Goal: Navigation & Orientation: Find specific page/section

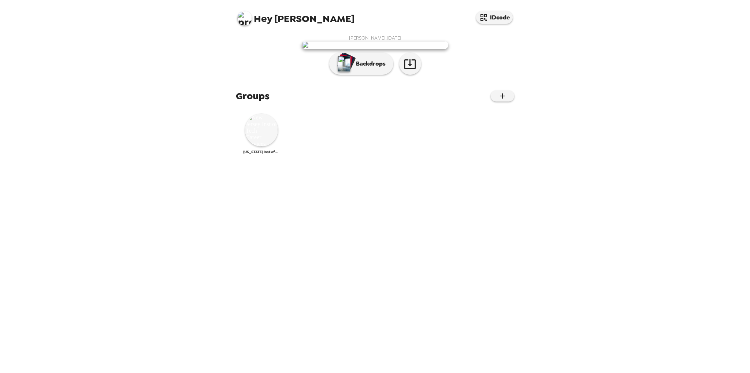
click at [261, 146] on img at bounding box center [261, 129] width 33 height 33
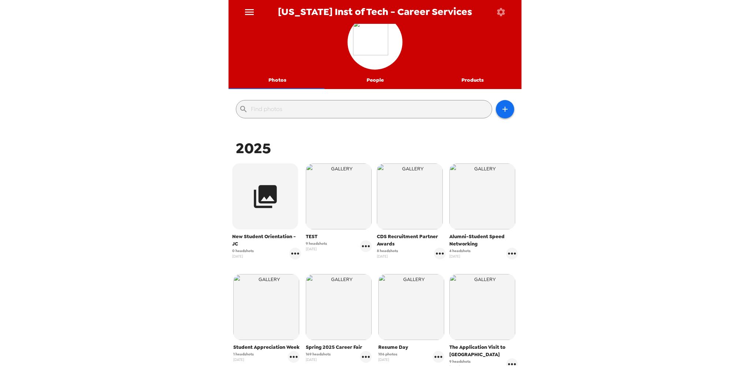
scroll to position [21, 0]
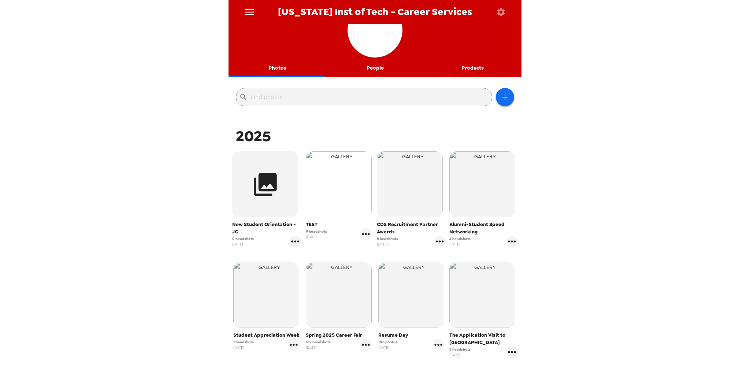
click at [333, 182] on img "button" at bounding box center [339, 184] width 66 height 66
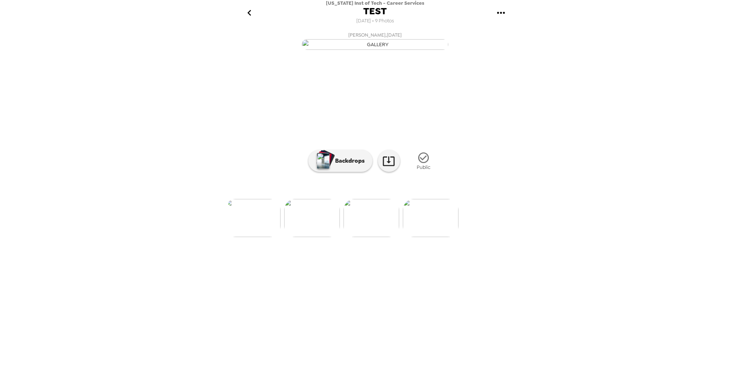
scroll to position [0, 428]
click at [365, 237] on img at bounding box center [362, 218] width 56 height 38
click at [317, 237] on img at bounding box center [318, 218] width 56 height 38
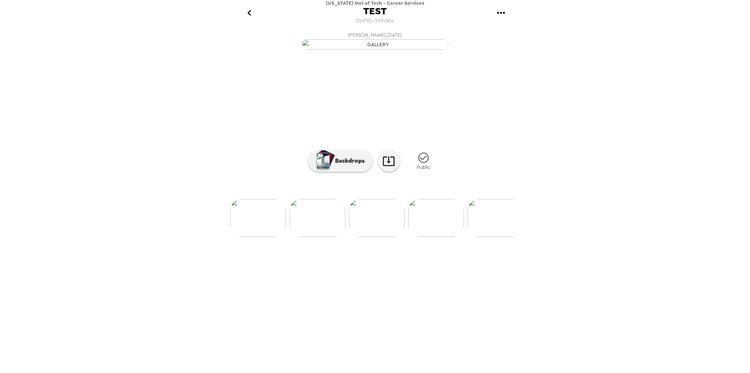
click at [247, 12] on icon "go back" at bounding box center [249, 13] width 12 height 12
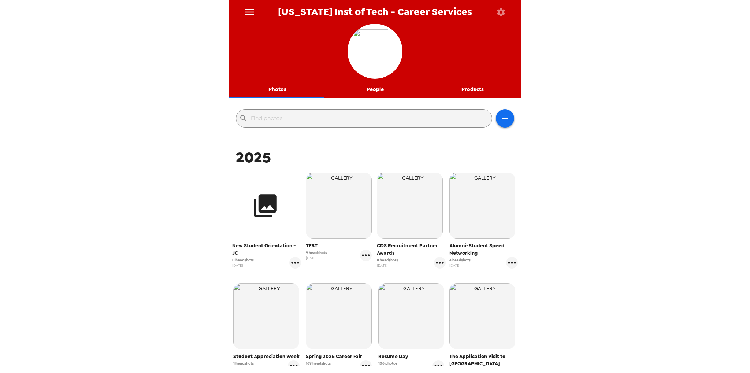
click at [262, 204] on icon "button" at bounding box center [265, 205] width 23 height 23
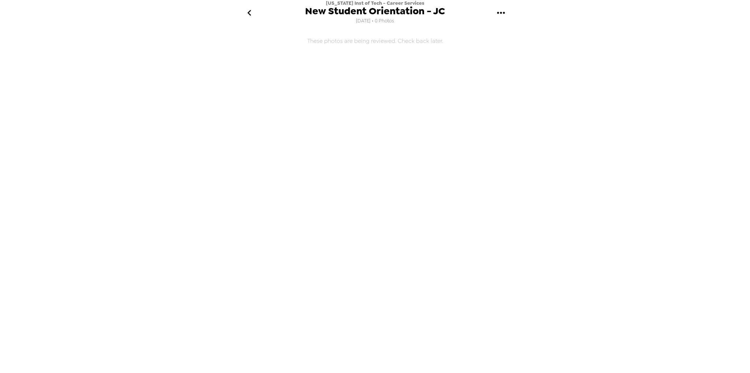
click at [245, 14] on icon "go back" at bounding box center [249, 13] width 12 height 12
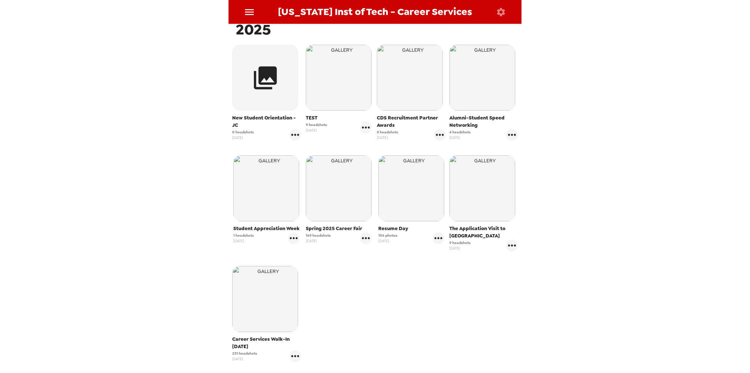
scroll to position [146, 0]
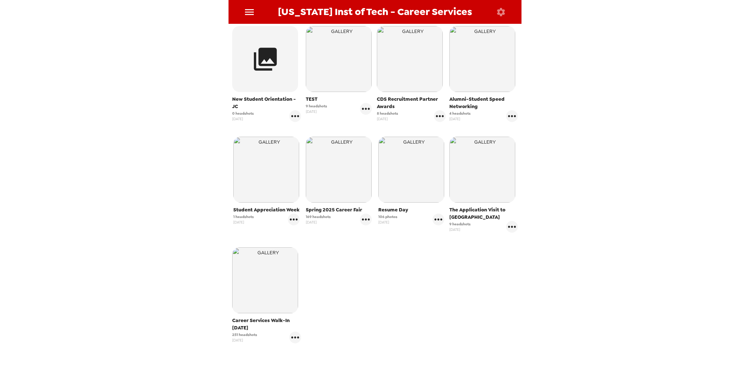
click at [327, 166] on img "button" at bounding box center [339, 170] width 66 height 66
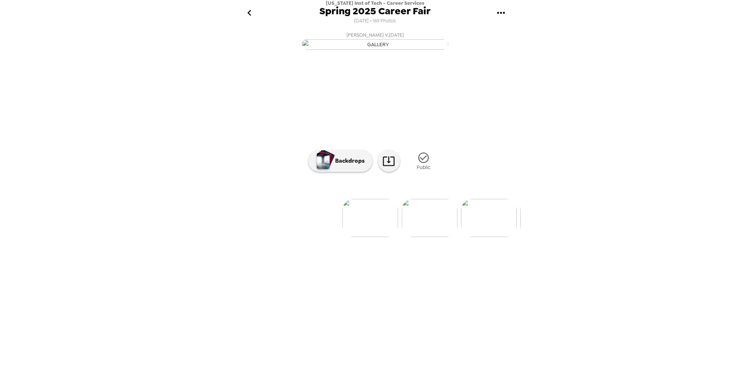
scroll to position [0, 8491]
click at [348, 165] on p "Backdrops" at bounding box center [347, 160] width 33 height 9
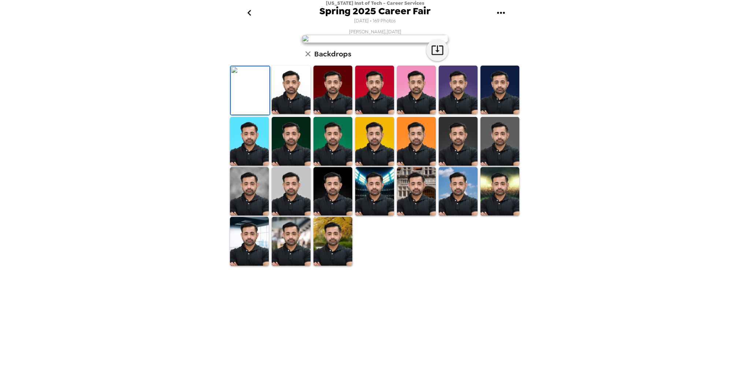
scroll to position [0, 0]
click at [294, 114] on img at bounding box center [291, 90] width 39 height 49
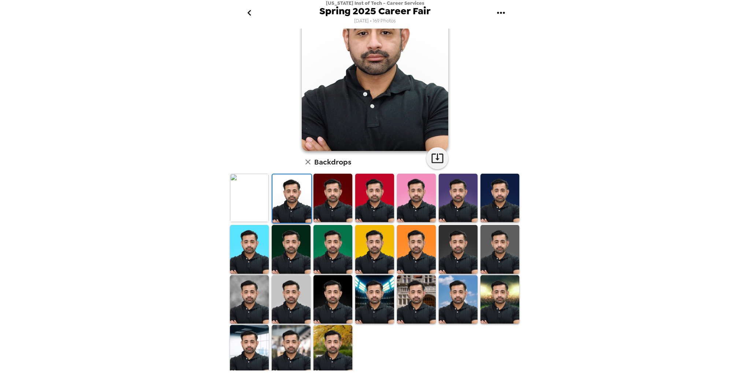
click at [419, 296] on img at bounding box center [416, 299] width 39 height 49
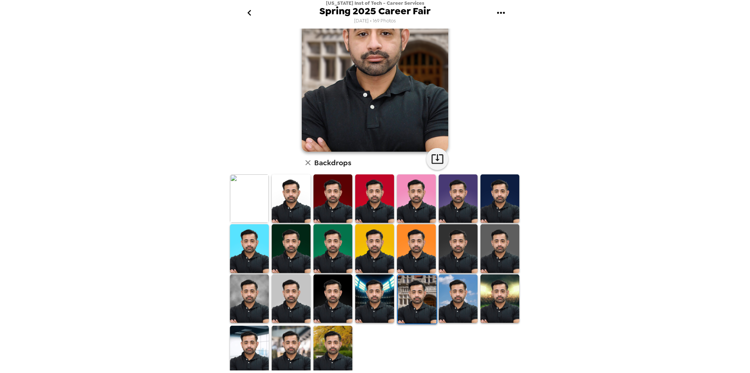
click at [441, 298] on img at bounding box center [458, 298] width 39 height 49
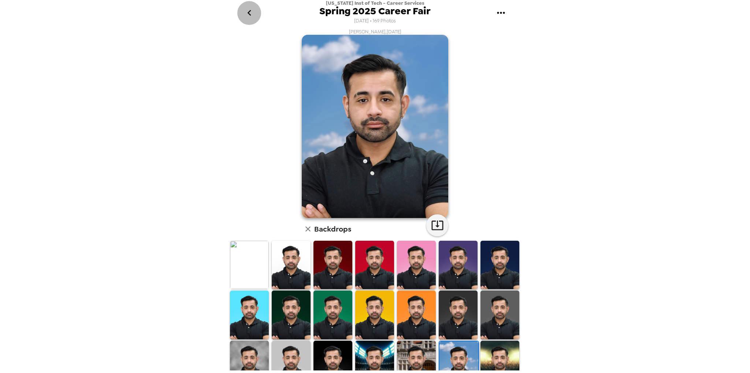
click at [247, 15] on icon "go back" at bounding box center [249, 13] width 12 height 12
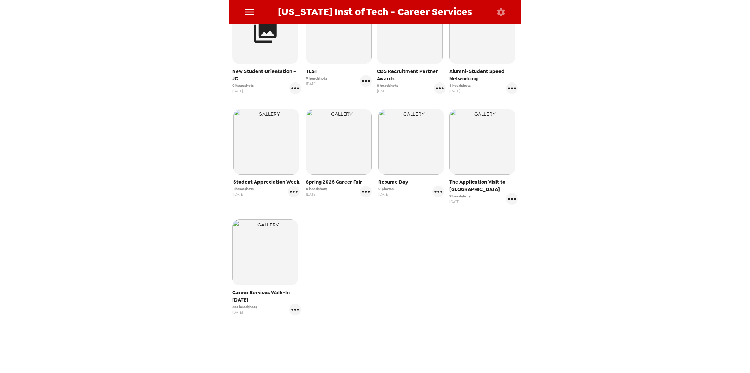
scroll to position [183, 0]
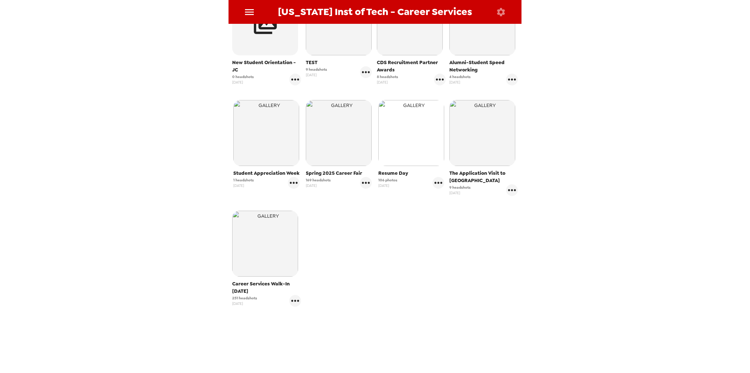
click at [420, 141] on img "button" at bounding box center [411, 133] width 66 height 66
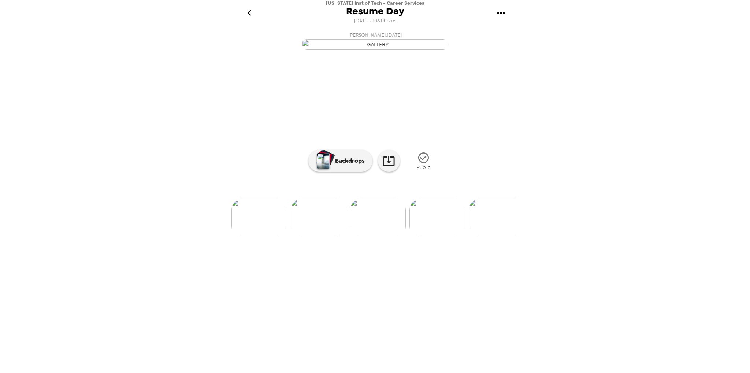
scroll to position [0, 4737]
click at [436, 237] on img at bounding box center [442, 218] width 56 height 38
click at [361, 165] on p "Backdrops" at bounding box center [347, 160] width 33 height 9
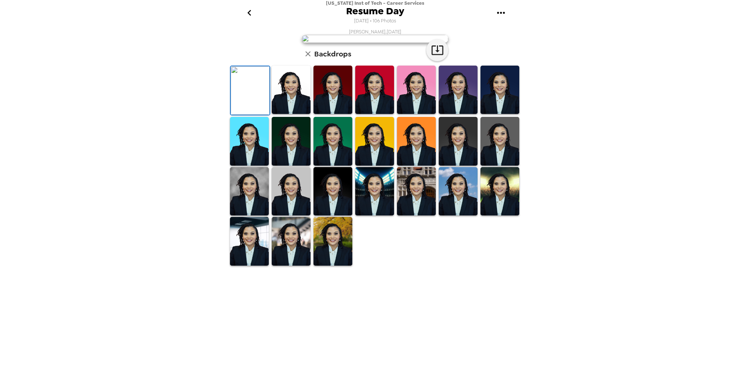
scroll to position [67, 0]
click at [455, 114] on img at bounding box center [458, 90] width 39 height 49
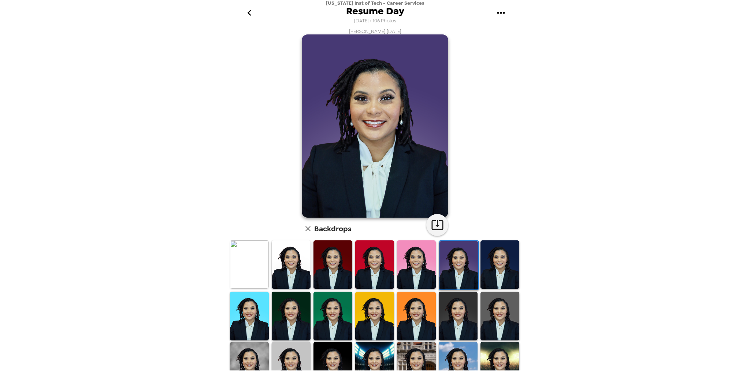
scroll to position [0, 0]
click at [252, 305] on img at bounding box center [249, 316] width 39 height 49
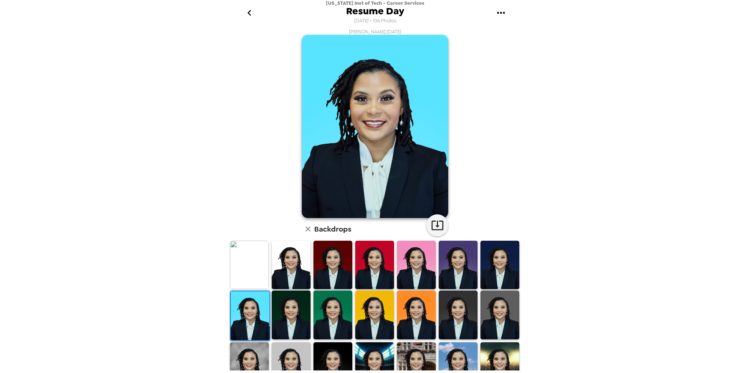
scroll to position [67, 0]
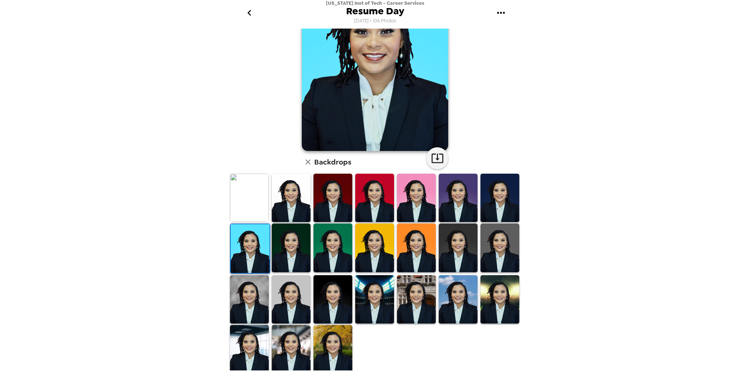
click at [289, 341] on img at bounding box center [291, 349] width 39 height 49
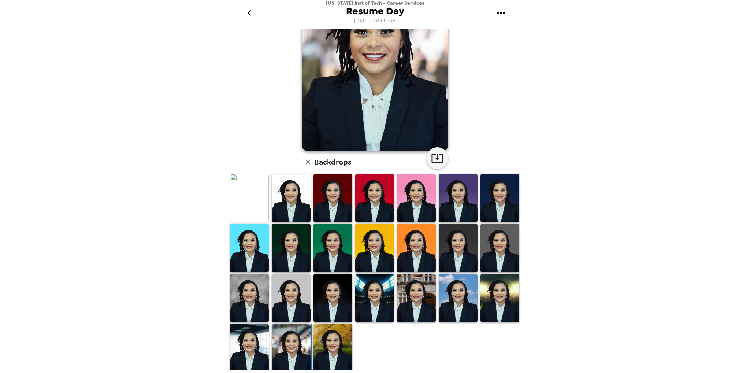
click at [254, 347] on img at bounding box center [249, 347] width 39 height 49
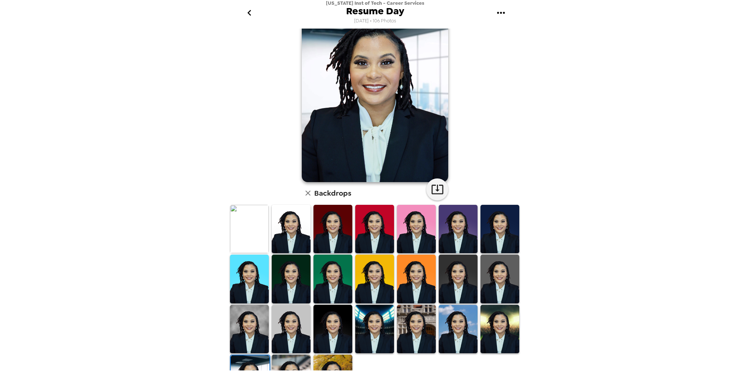
scroll to position [0, 0]
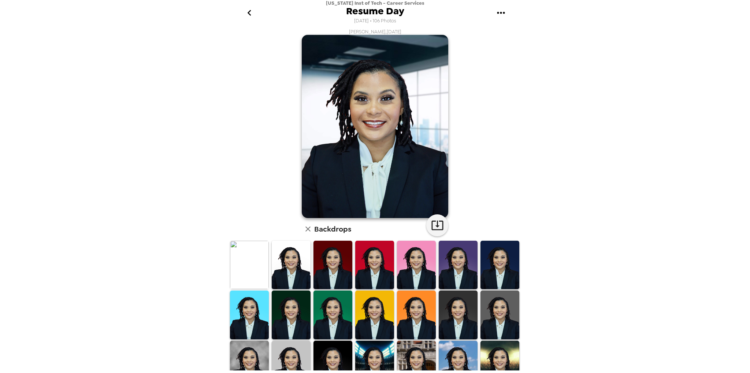
click at [249, 13] on icon "go back" at bounding box center [249, 13] width 12 height 12
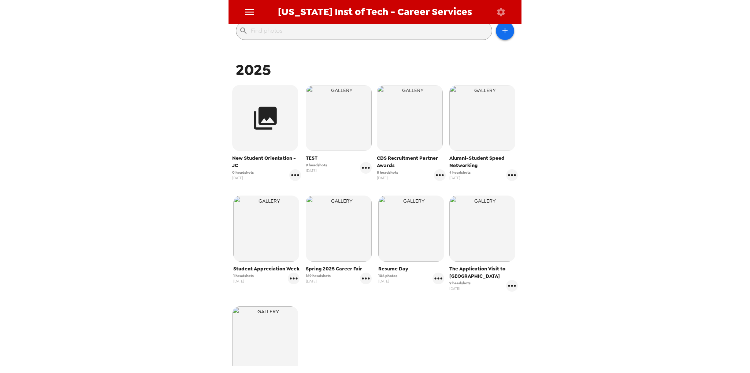
scroll to position [183, 0]
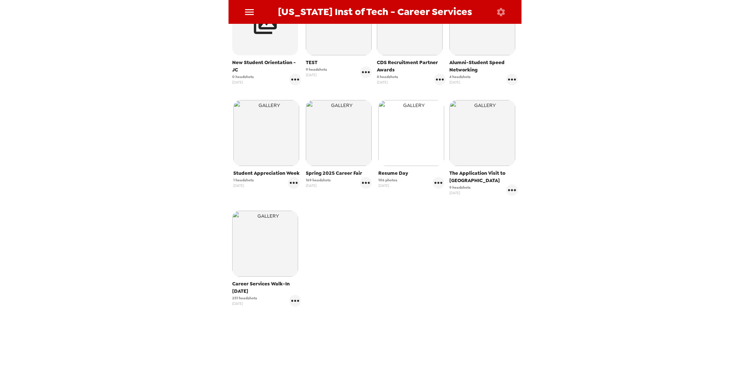
click at [406, 130] on img "button" at bounding box center [411, 133] width 66 height 66
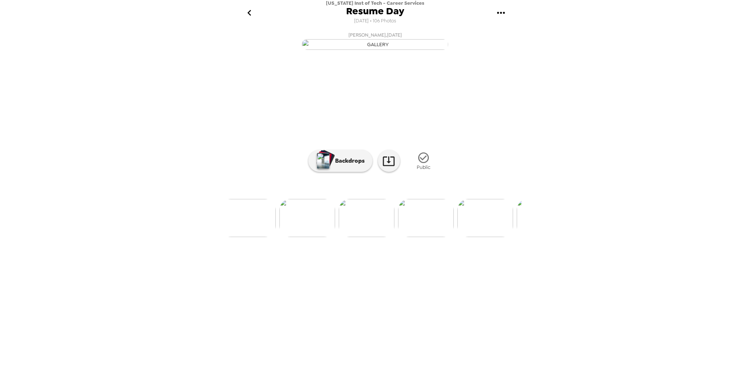
scroll to position [0, 2372]
click at [262, 237] on img at bounding box center [257, 218] width 56 height 38
click at [412, 237] on img at bounding box center [436, 218] width 56 height 38
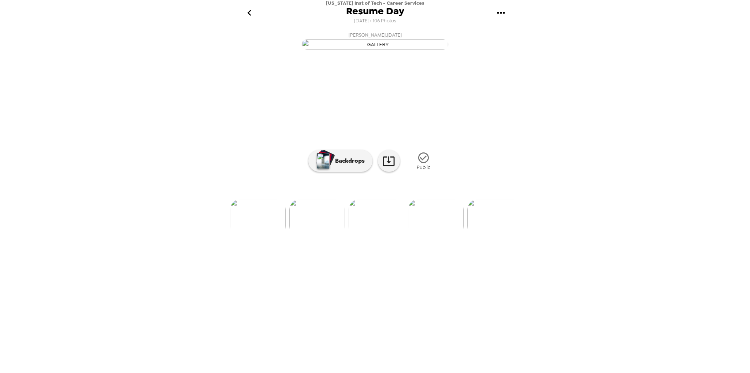
click at [438, 237] on img at bounding box center [436, 218] width 56 height 38
click at [437, 237] on img at bounding box center [436, 218] width 56 height 38
click at [436, 237] on img at bounding box center [436, 218] width 56 height 38
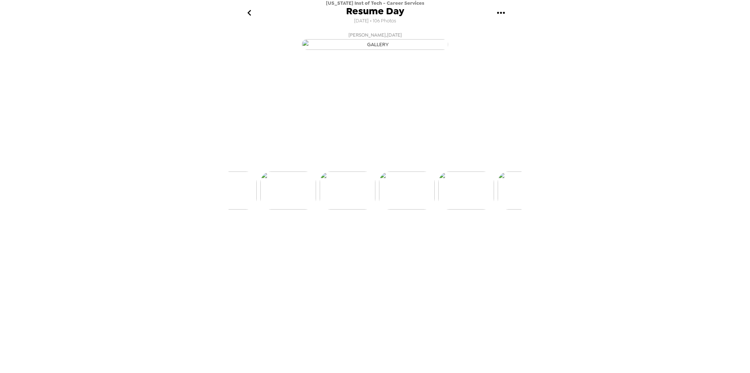
scroll to position [0, 2489]
click at [440, 237] on img at bounding box center [436, 218] width 56 height 38
click at [329, 237] on img at bounding box center [317, 218] width 56 height 38
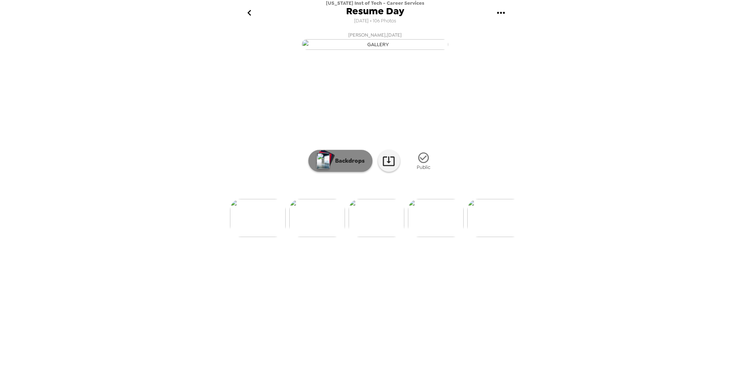
click at [347, 165] on p "Backdrops" at bounding box center [347, 160] width 33 height 9
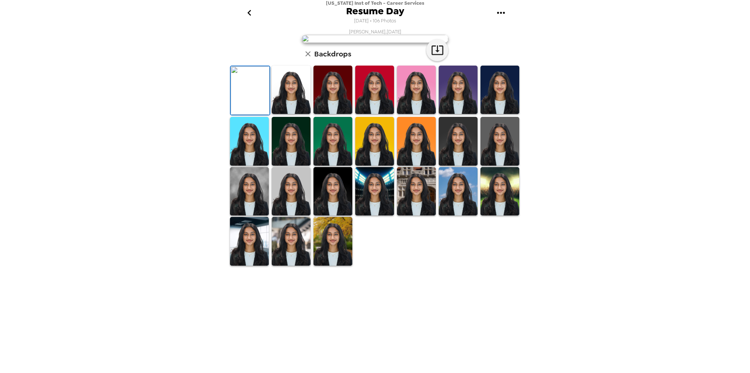
scroll to position [67, 0]
click at [290, 265] on img at bounding box center [291, 241] width 39 height 49
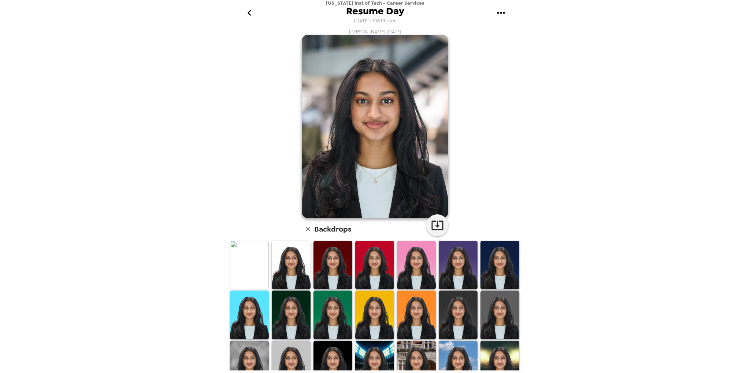
scroll to position [67, 0]
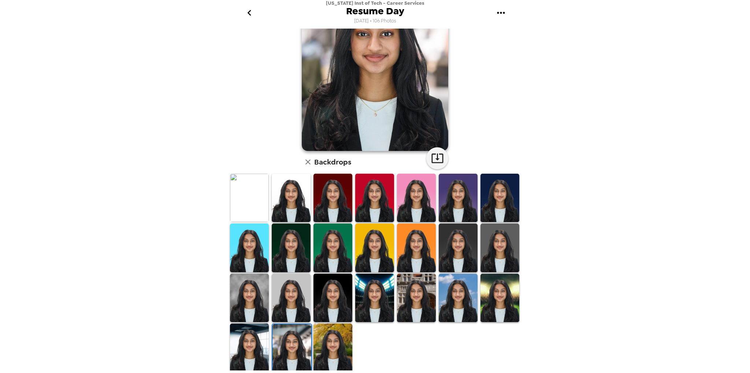
click at [445, 295] on img at bounding box center [458, 297] width 39 height 49
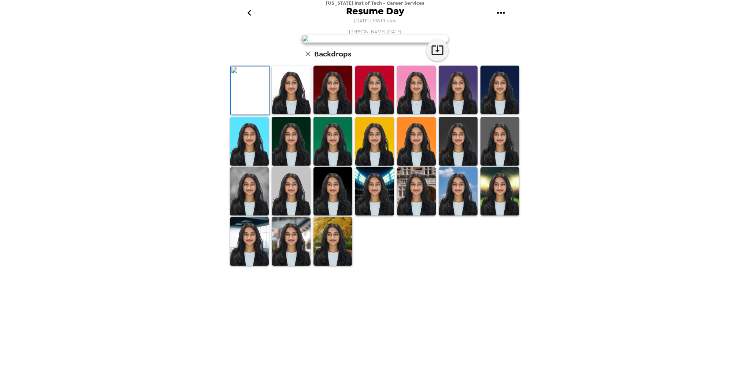
click at [291, 114] on img at bounding box center [291, 90] width 39 height 48
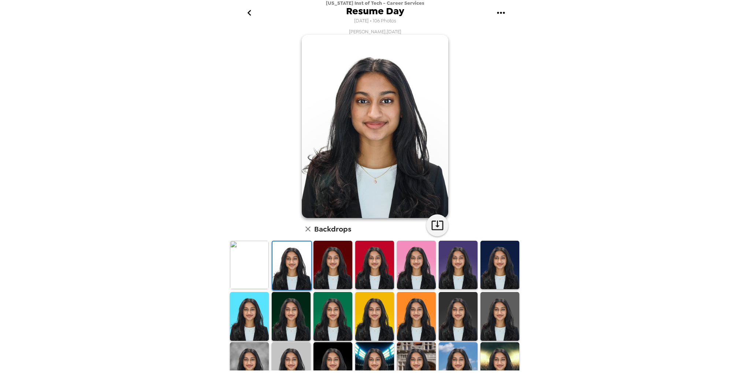
click at [254, 320] on img at bounding box center [249, 316] width 39 height 48
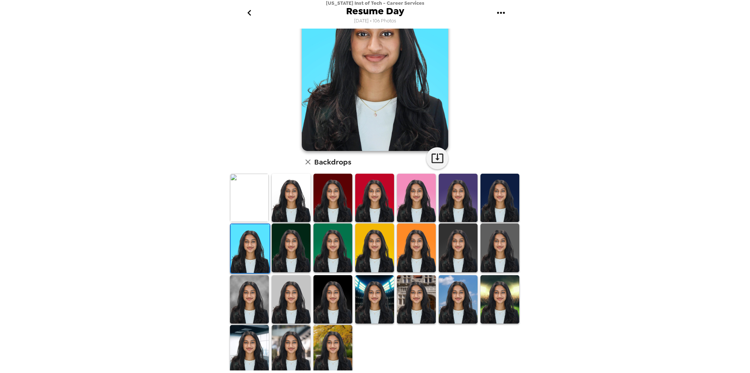
click at [254, 304] on img at bounding box center [249, 299] width 39 height 48
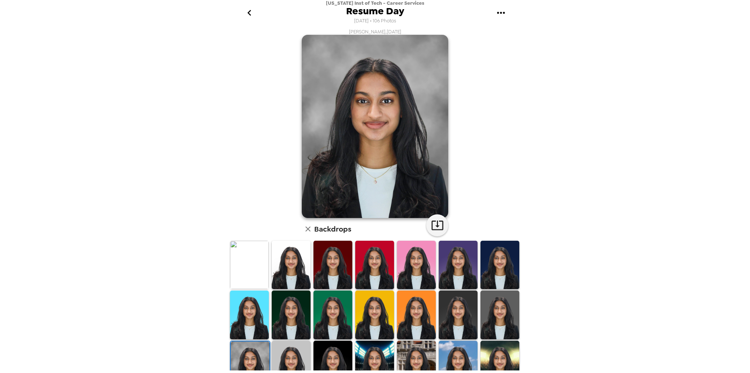
click at [489, 269] on img at bounding box center [499, 265] width 39 height 48
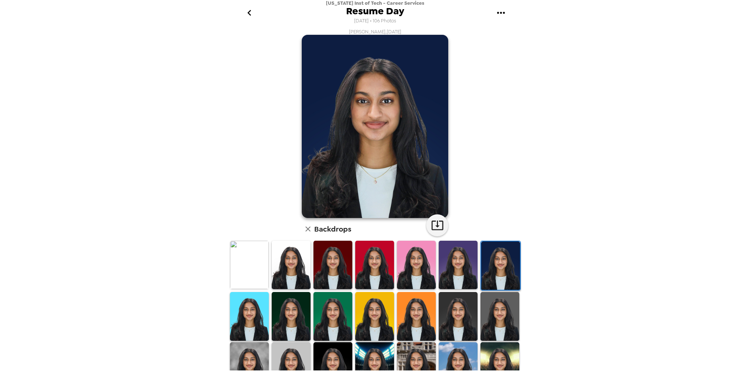
click at [456, 320] on img at bounding box center [458, 316] width 39 height 48
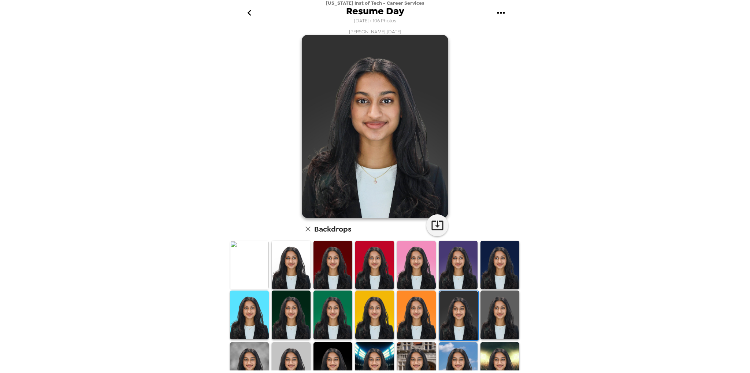
click at [489, 314] on img at bounding box center [499, 314] width 39 height 48
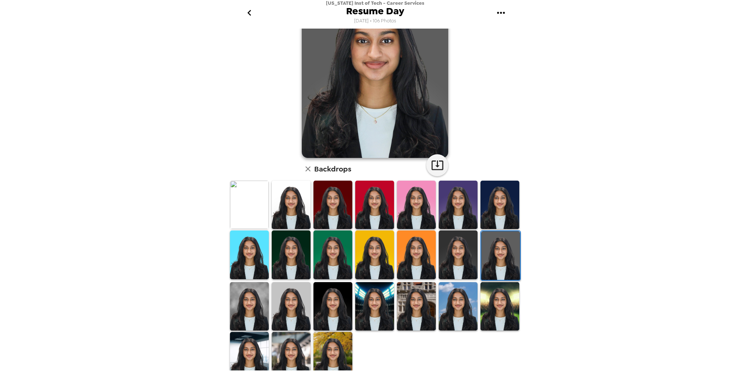
scroll to position [67, 0]
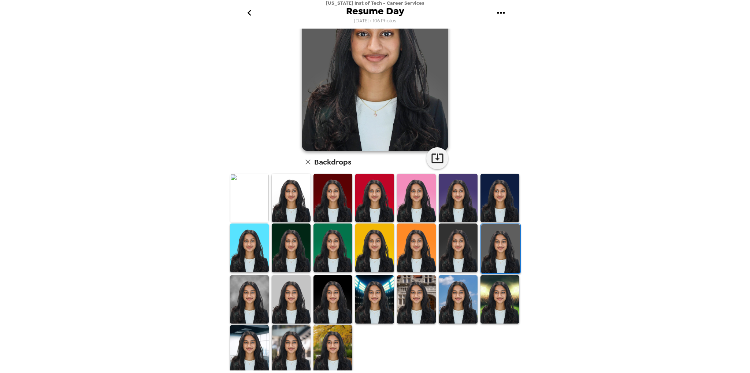
click at [288, 292] on img at bounding box center [291, 299] width 39 height 48
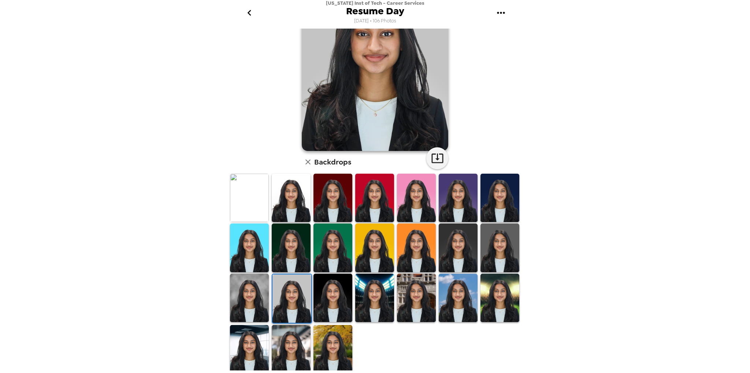
click at [293, 342] on img at bounding box center [291, 349] width 39 height 48
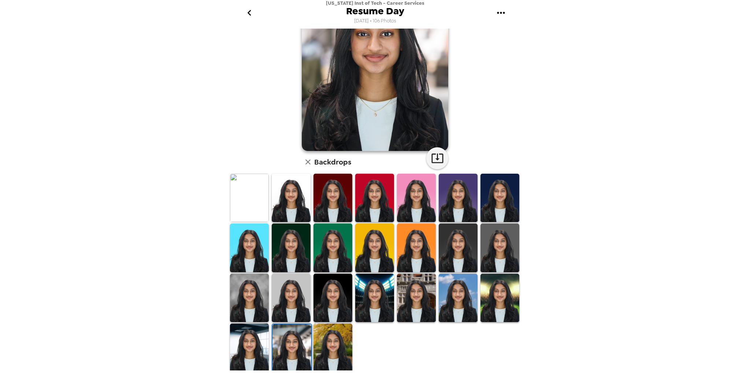
scroll to position [0, 0]
